Goal: Transaction & Acquisition: Purchase product/service

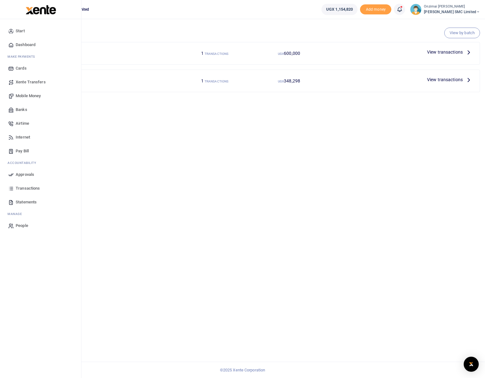
click at [26, 95] on span "Mobile Money" at bounding box center [28, 96] width 25 height 6
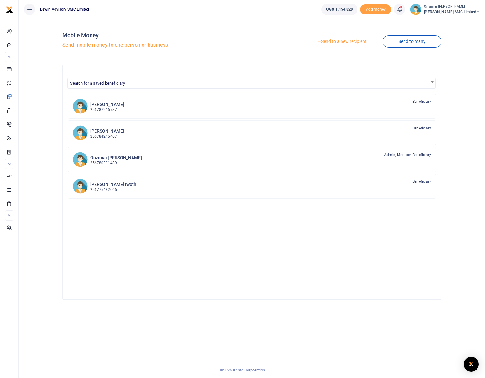
click at [345, 41] on link "Send to a new recipient" at bounding box center [342, 41] width 82 height 11
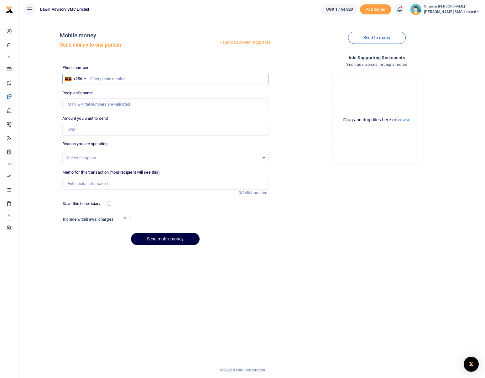
click at [124, 77] on input "text" at bounding box center [165, 79] width 206 height 12
type input "0785745557"
type input "Ronald Vubya"
type input "0785745557"
click at [82, 127] on input "Amount you want to send" at bounding box center [165, 130] width 206 height 12
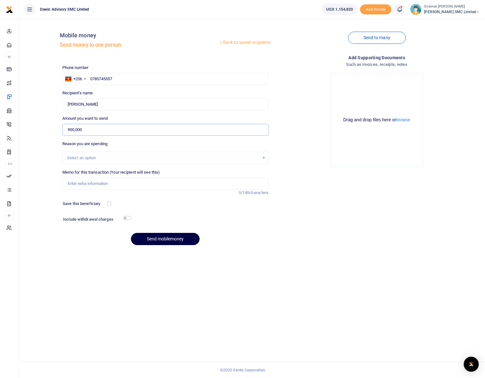
type input "900,000"
click at [82, 157] on div "Select an option" at bounding box center [163, 158] width 193 height 6
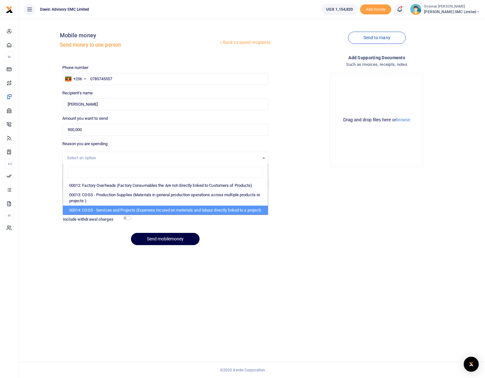
click at [91, 211] on li "00014: COGS - Services and Projects (Expenses Incured on materials and labour d…" at bounding box center [165, 209] width 205 height 9
select select "5381"
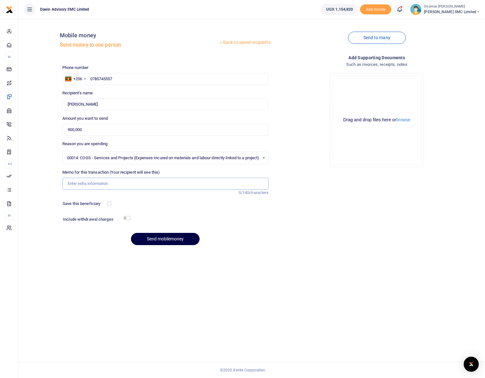
click at [92, 187] on input "Memo for this transaction (Your recipient will see this)" at bounding box center [165, 184] width 206 height 12
type input "Transportation of Materials to Rwibaale AMH office"
click at [190, 238] on button "Send mobilemoney" at bounding box center [165, 239] width 69 height 12
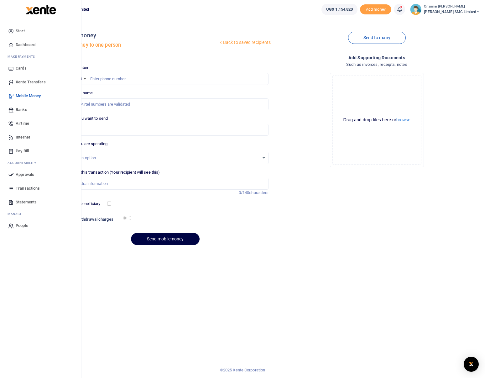
click at [16, 175] on span "Approvals" at bounding box center [25, 174] width 18 height 6
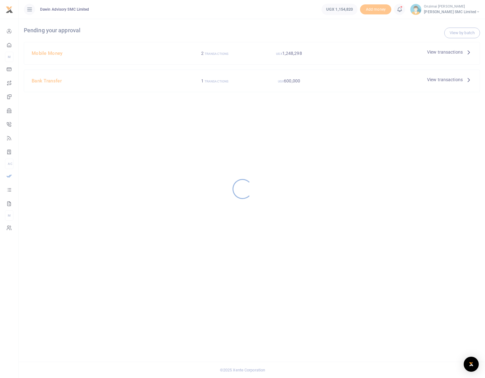
click at [292, 54] on div at bounding box center [242, 189] width 485 height 378
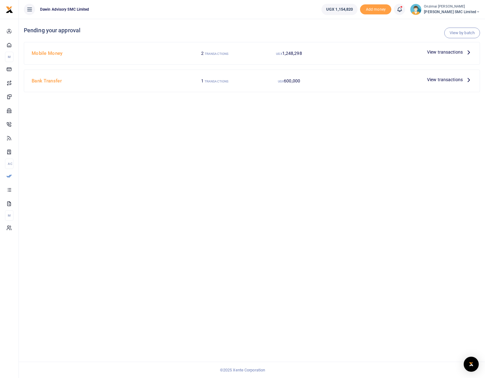
click at [443, 53] on span "View transactions" at bounding box center [445, 52] width 36 height 7
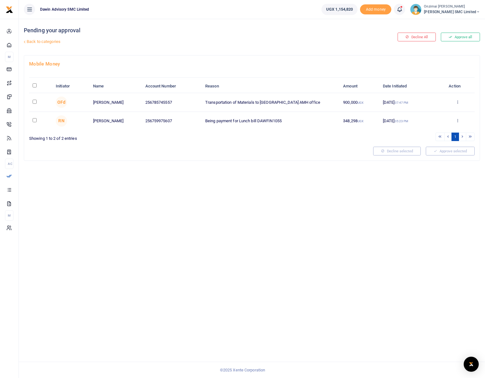
click at [33, 101] on input "checkbox" at bounding box center [35, 102] width 4 height 4
checkbox input "true"
click at [426, 155] on button "Approve selected (1)" at bounding box center [447, 151] width 53 height 9
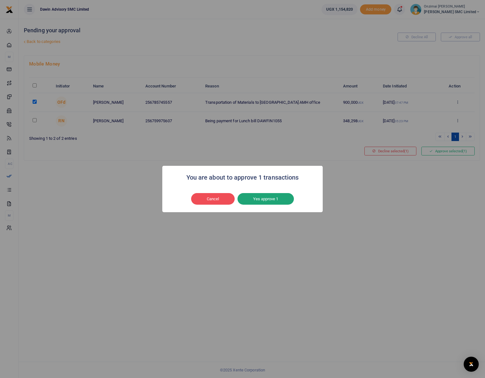
click at [255, 199] on button "Yes approve 1" at bounding box center [265, 199] width 56 height 12
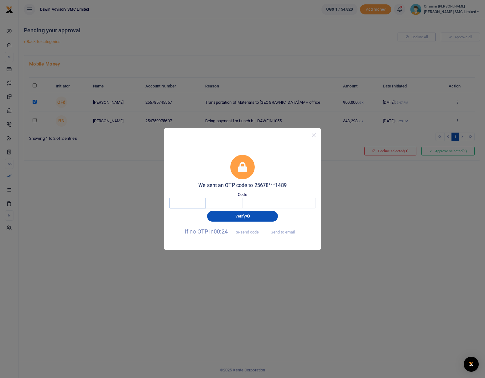
click at [194, 201] on input "text" at bounding box center [187, 203] width 37 height 11
type input "5"
type input "6"
type input "1"
type input "8"
